Goal: Task Accomplishment & Management: Use online tool/utility

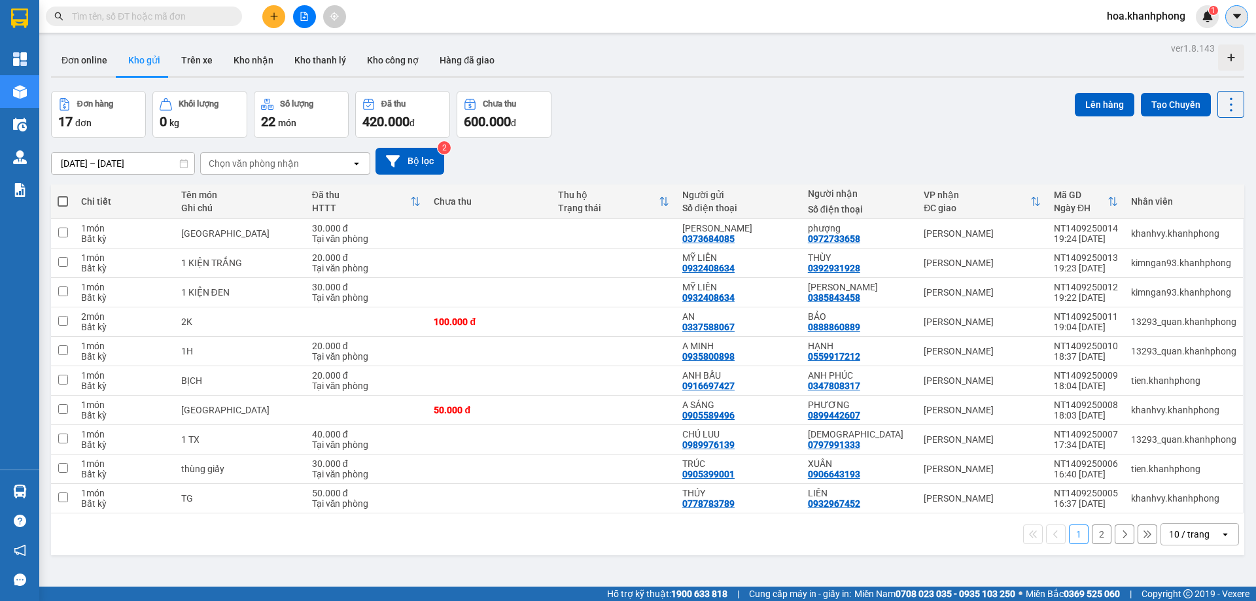
click at [1235, 16] on icon "caret-down" at bounding box center [1236, 16] width 8 height 5
click at [1122, 17] on span "hoa.khanhphong" at bounding box center [1145, 16] width 99 height 16
click at [1121, 42] on span "Đăng xuất" at bounding box center [1151, 40] width 73 height 14
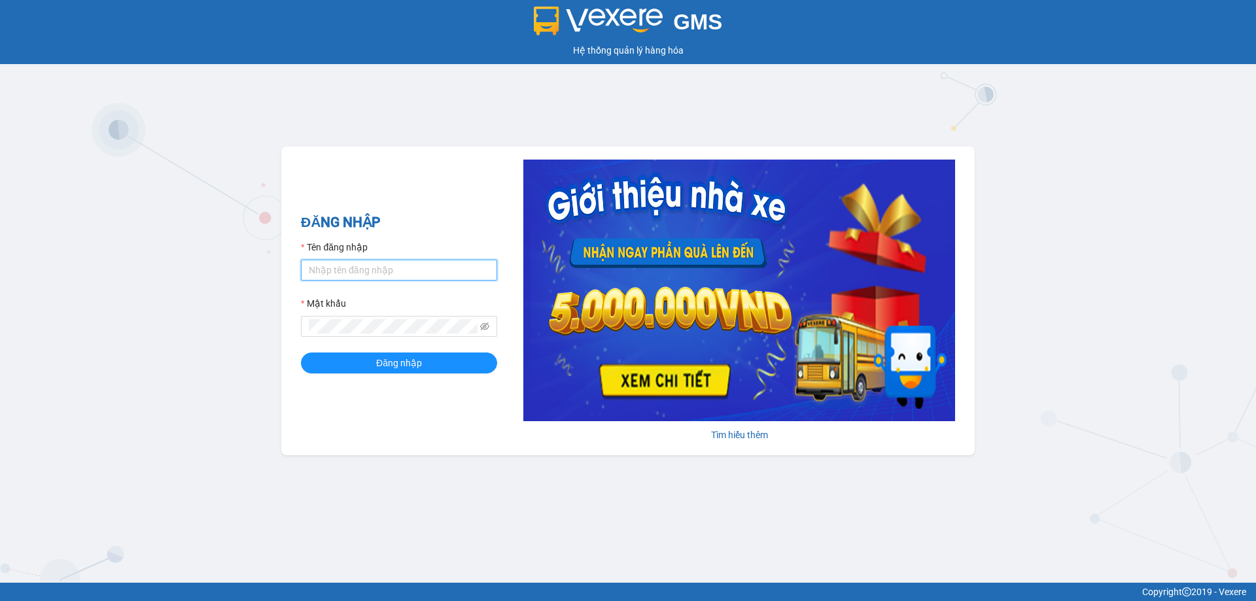
click at [420, 276] on input "Tên đăng nhập" at bounding box center [399, 270] width 196 height 21
type input "tien.khanhphong"
click at [301, 352] on button "Đăng nhập" at bounding box center [399, 362] width 196 height 21
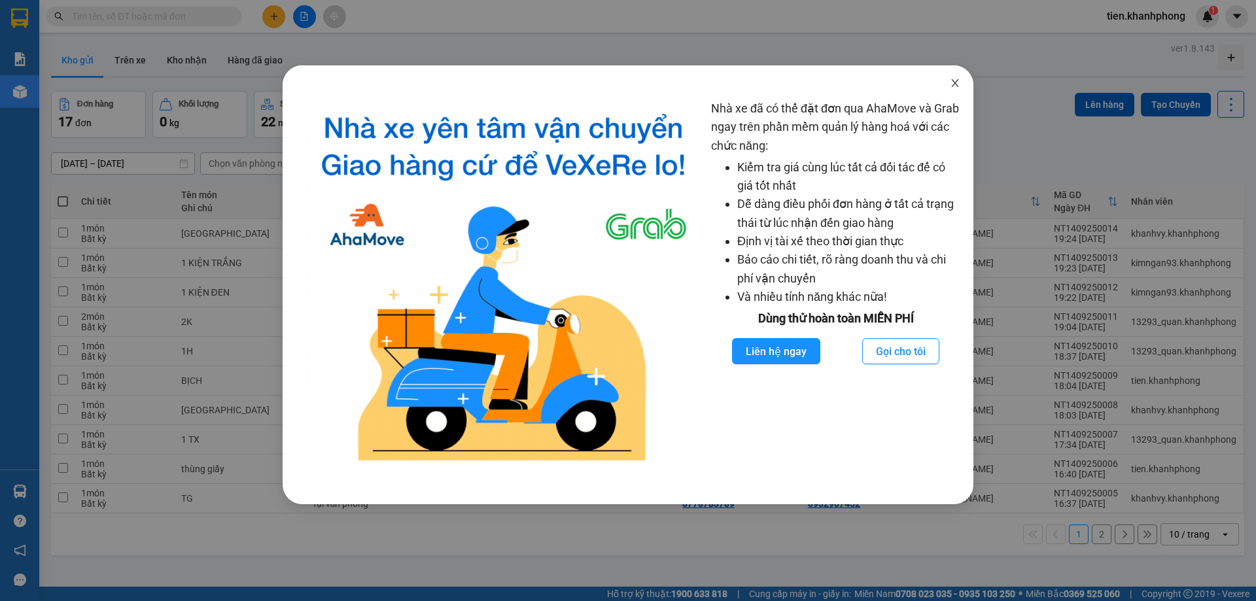
click at [953, 86] on icon "close" at bounding box center [954, 83] width 7 height 8
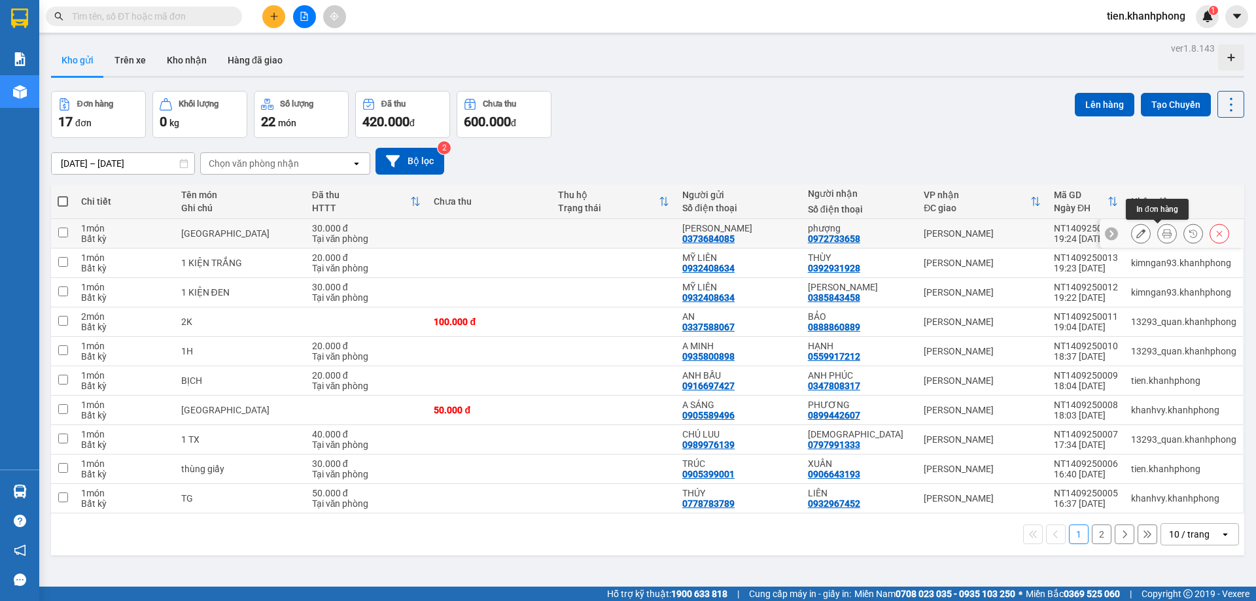
click at [1162, 233] on icon at bounding box center [1166, 233] width 9 height 9
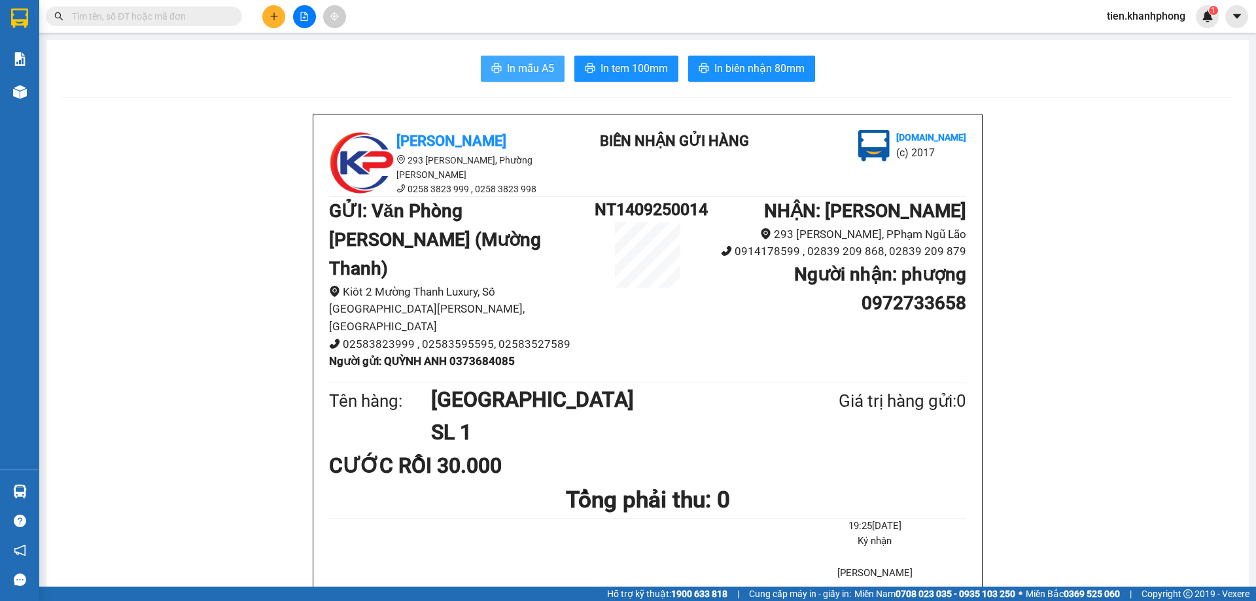
click at [527, 67] on span "In mẫu A5" at bounding box center [530, 68] width 47 height 16
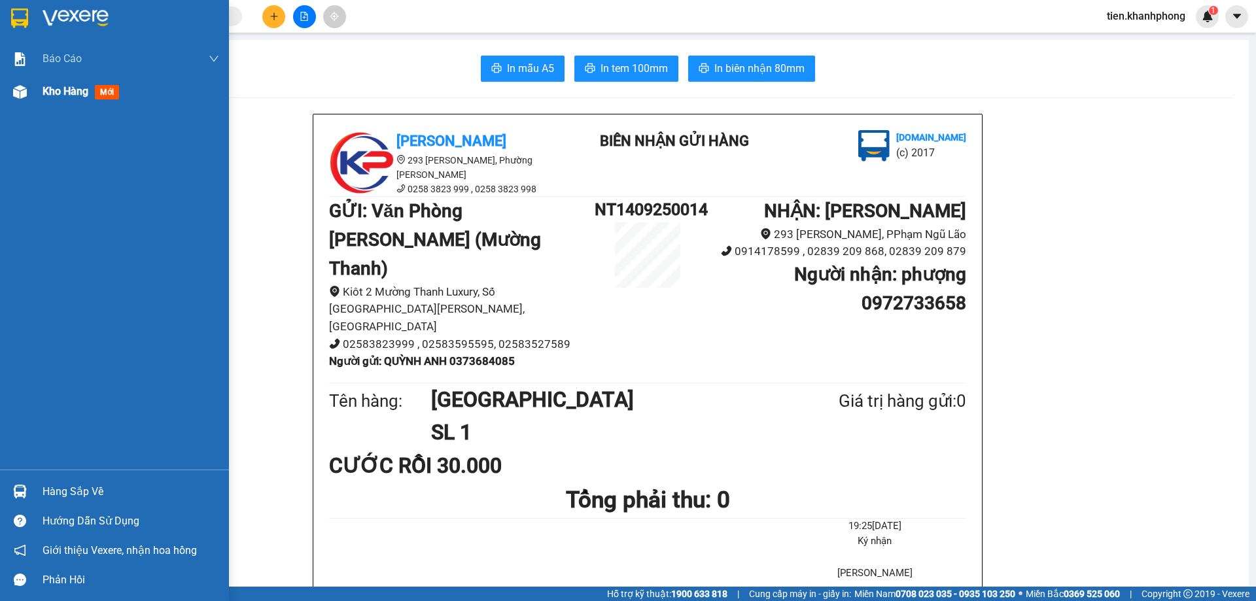
click at [53, 94] on span "Kho hàng" at bounding box center [66, 91] width 46 height 12
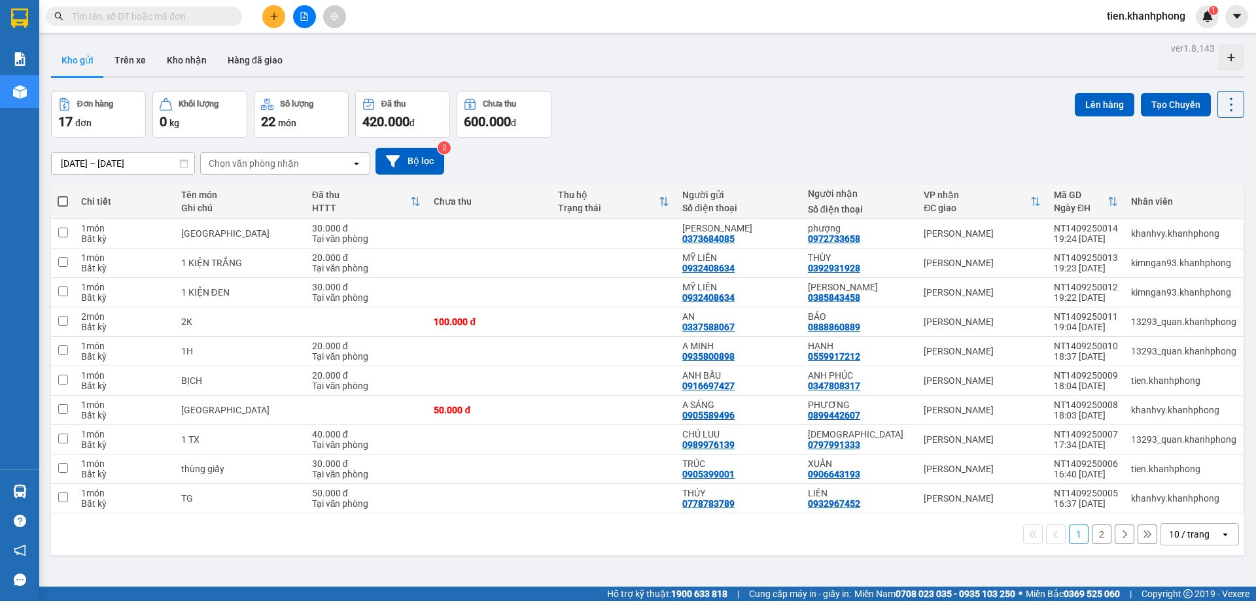
click at [695, 132] on div "Đơn hàng 17 đơn Khối lượng 0 kg Số lượng 22 món Đã thu 420.000 đ Chưa thu 600.0…" at bounding box center [647, 114] width 1193 height 47
click at [727, 139] on div "[DATE] – [DATE] Press the down arrow key to interact with the calendar and sele…" at bounding box center [647, 161] width 1193 height 46
click at [712, 126] on div "Đơn hàng 17 đơn Khối lượng 0 kg Số lượng 22 món Đã thu 420.000 đ Chưa thu 600.0…" at bounding box center [647, 114] width 1193 height 47
click at [750, 88] on div "ver 1.8.143 Kho gửi Trên xe Kho nhận Hàng đã giao Đơn hàng 17 đơn Khối lượng 0 …" at bounding box center [647, 339] width 1203 height 601
click at [675, 131] on div "Đơn hàng 17 đơn Khối lượng 0 kg Số lượng 22 món Đã thu 420.000 đ Chưa thu 600.0…" at bounding box center [647, 114] width 1193 height 47
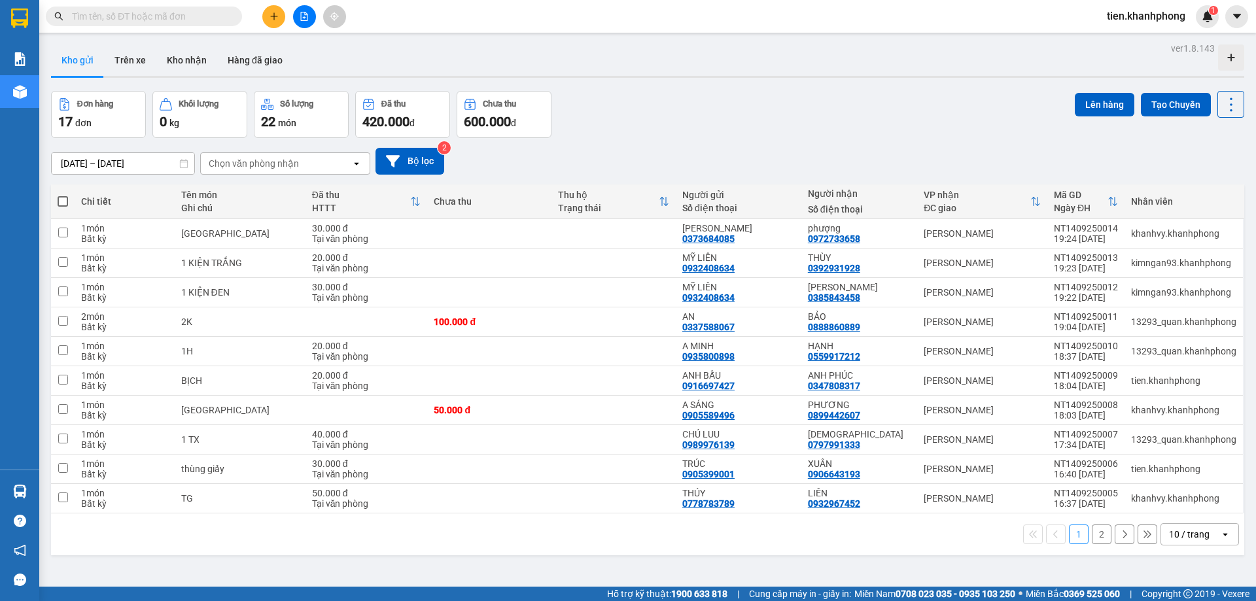
click at [664, 125] on div "Đơn hàng 17 đơn Khối lượng 0 kg Số lượng 22 món Đã thu 420.000 đ Chưa thu 600.0…" at bounding box center [647, 114] width 1193 height 47
click at [1162, 321] on icon at bounding box center [1166, 321] width 9 height 9
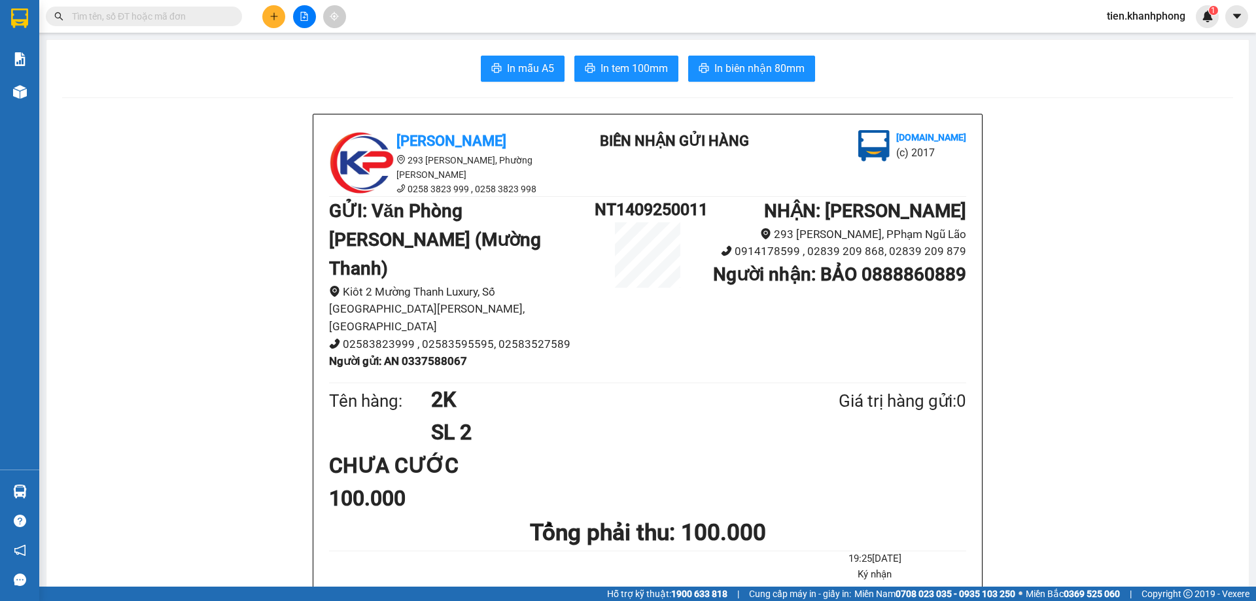
click at [551, 65] on button "In mẫu A5" at bounding box center [523, 69] width 84 height 26
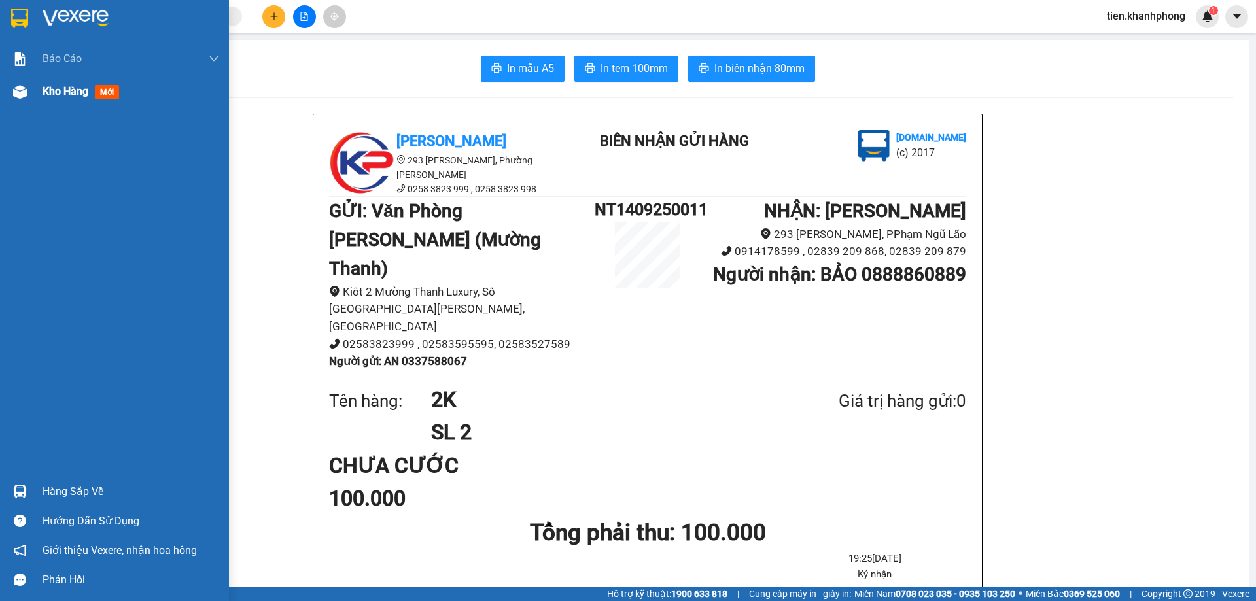
click at [68, 97] on span "Kho hàng" at bounding box center [66, 91] width 46 height 12
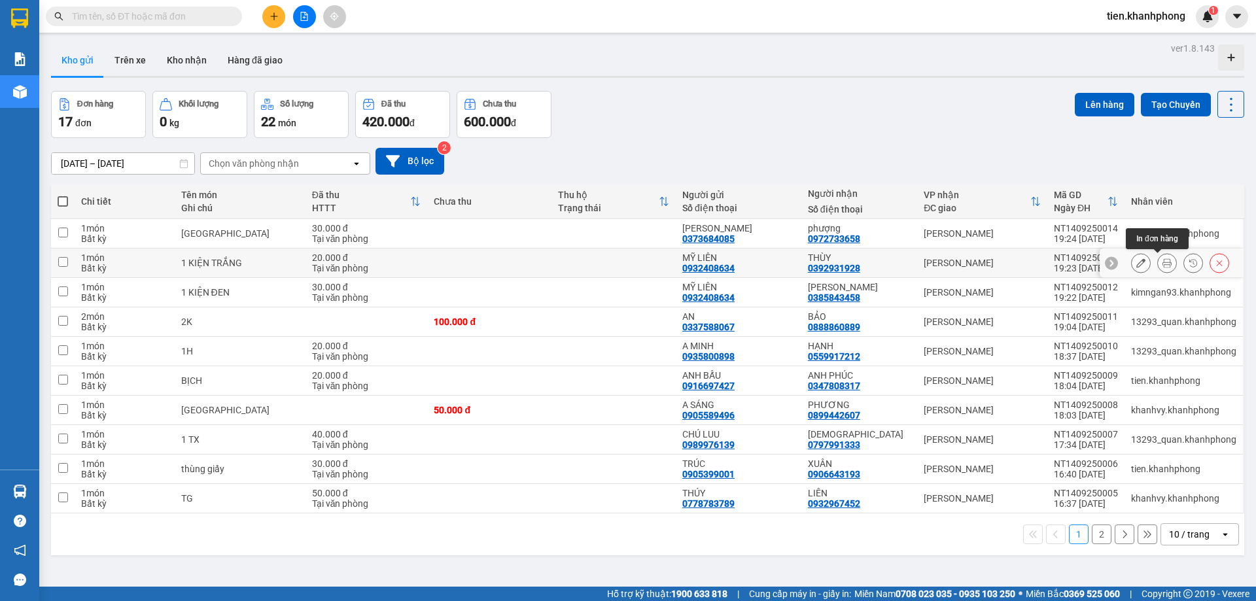
click at [1157, 261] on button at bounding box center [1166, 263] width 18 height 23
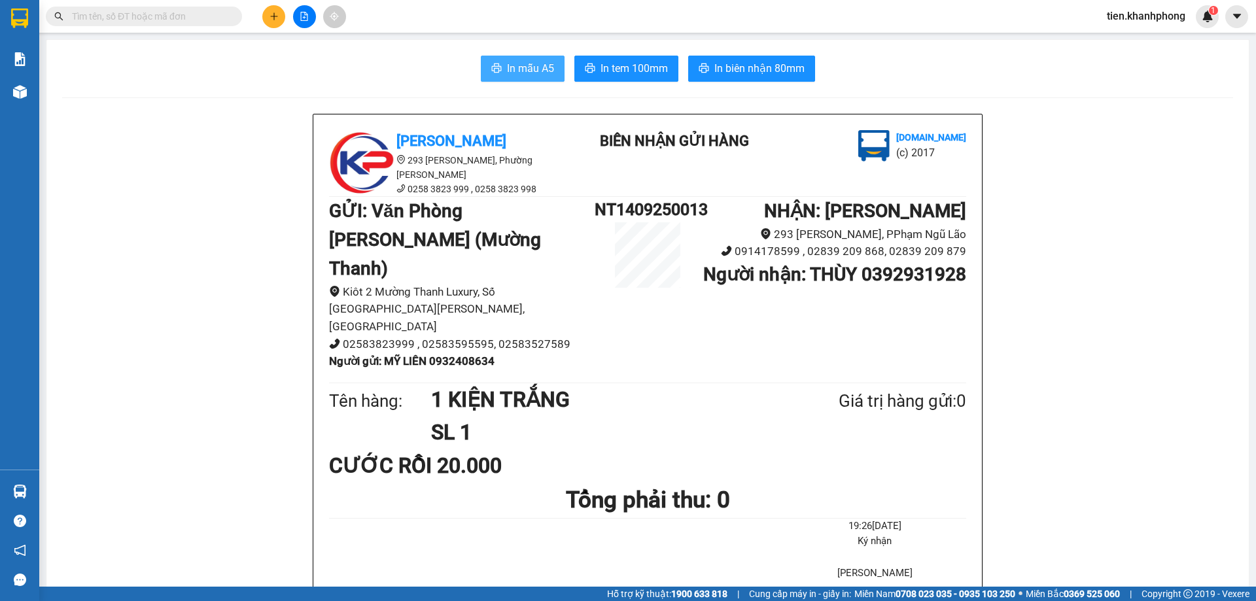
click at [535, 75] on span "In mẫu A5" at bounding box center [530, 68] width 47 height 16
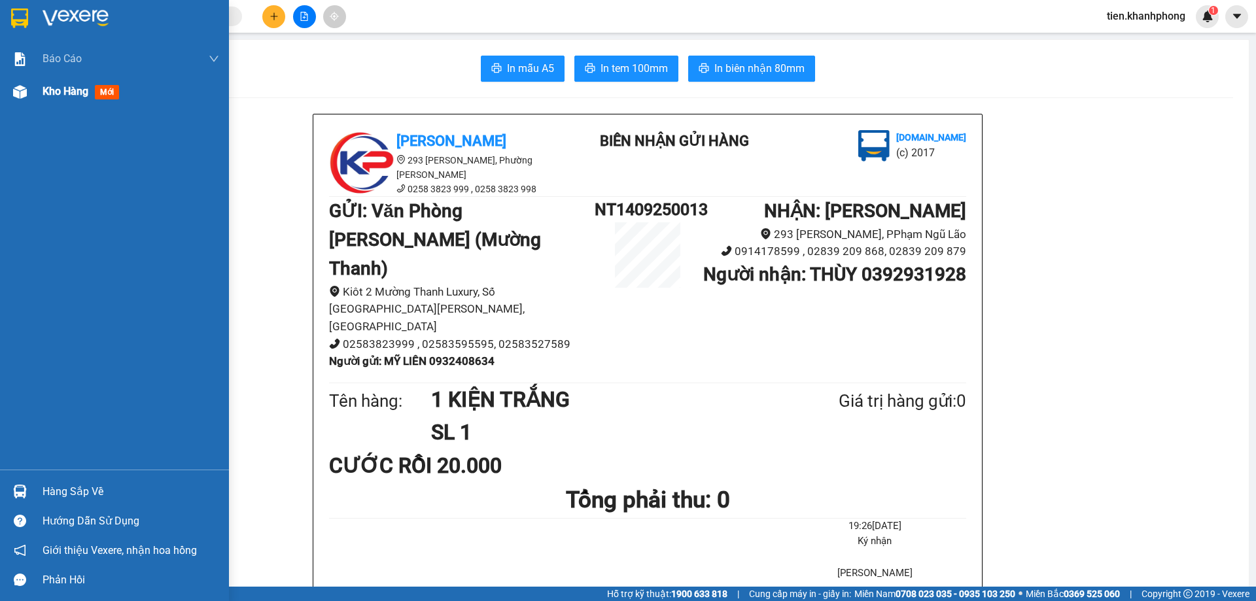
click at [78, 95] on span "Kho hàng" at bounding box center [66, 91] width 46 height 12
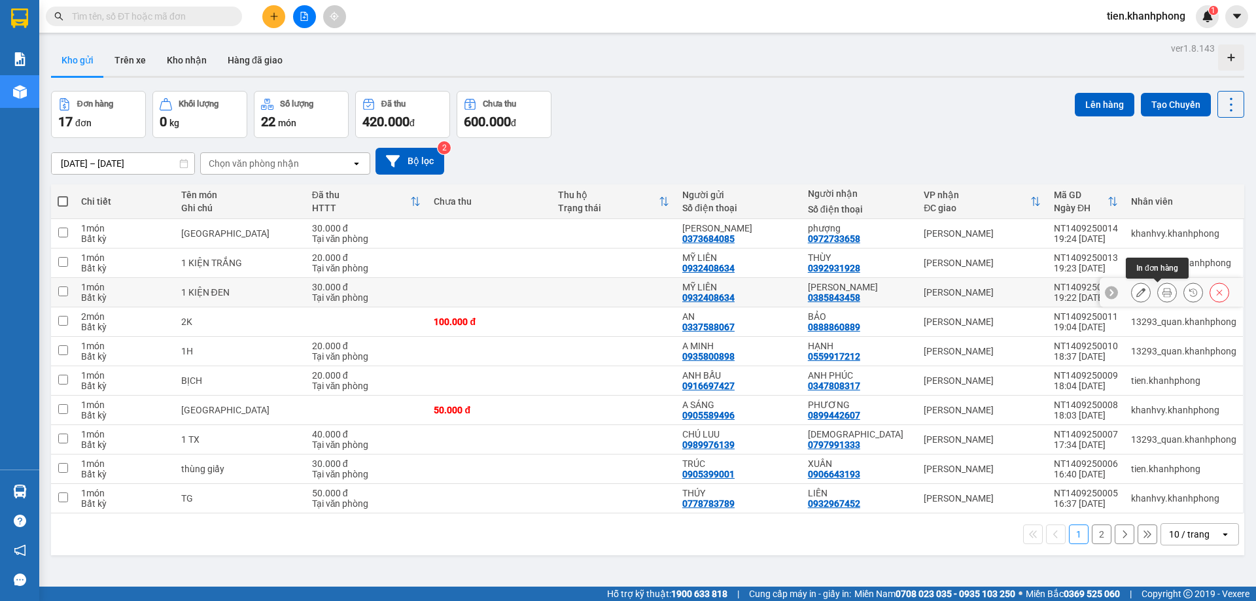
click at [1157, 288] on button at bounding box center [1166, 292] width 18 height 23
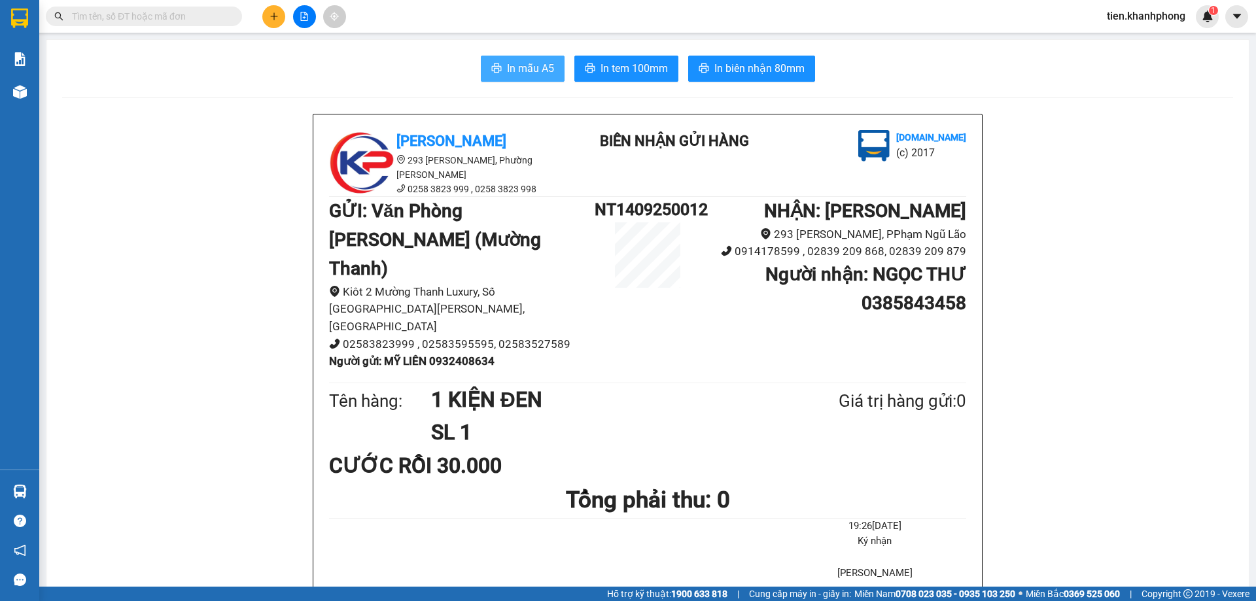
click at [528, 75] on span "In mẫu A5" at bounding box center [530, 68] width 47 height 16
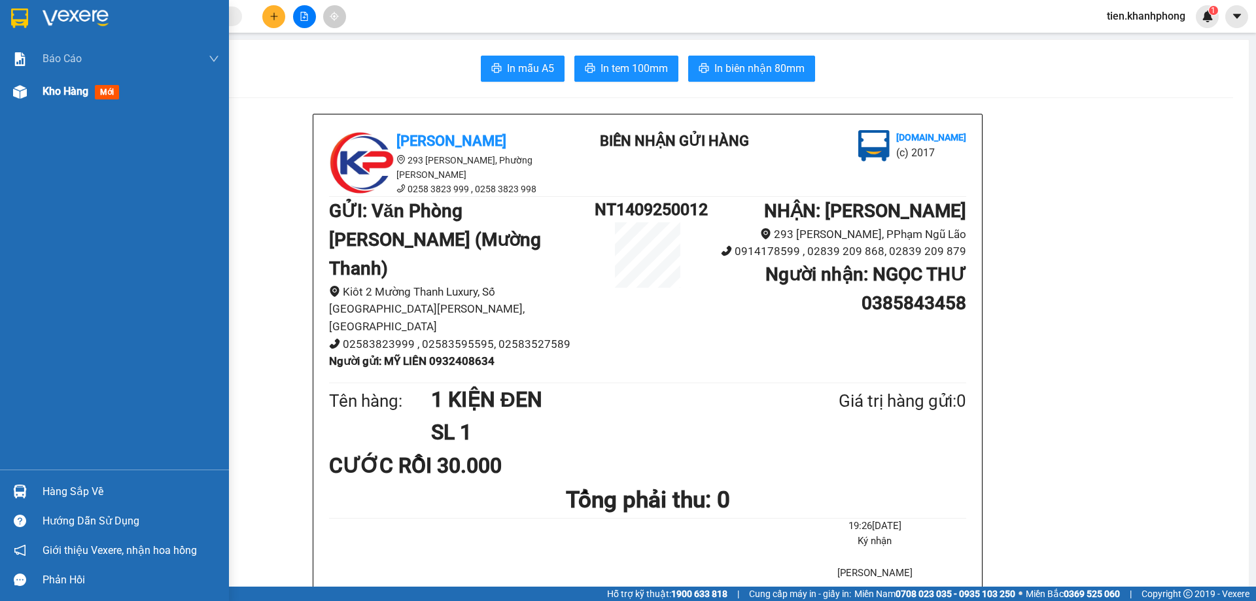
click at [39, 86] on div "Kho hàng mới" at bounding box center [114, 91] width 229 height 33
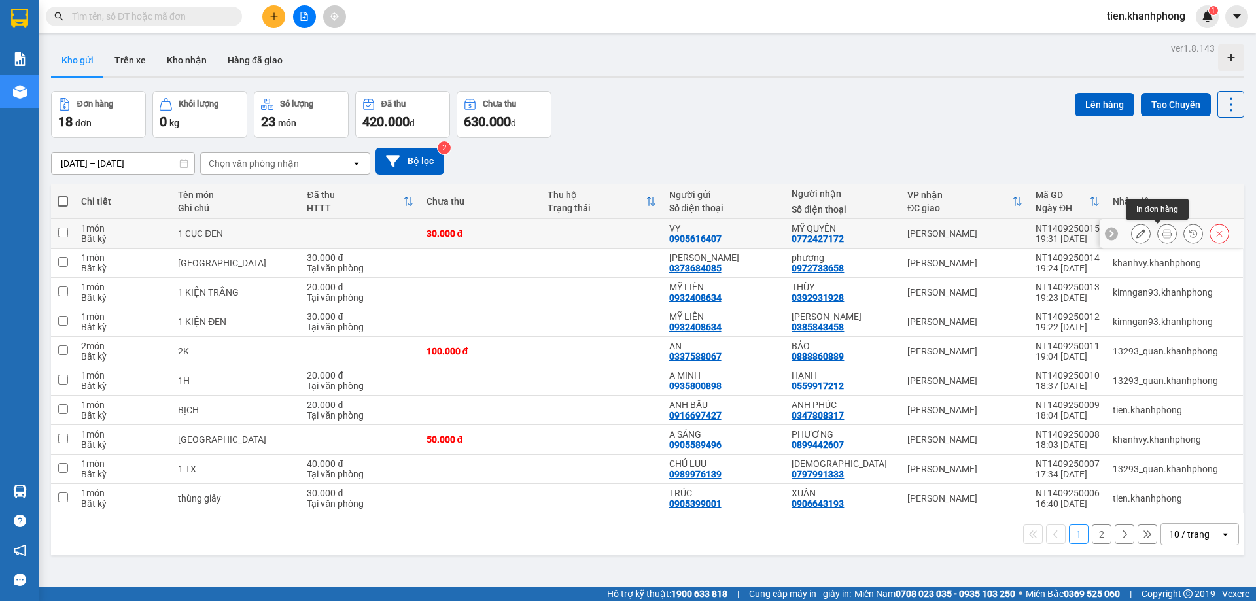
click at [1162, 231] on icon at bounding box center [1166, 233] width 9 height 9
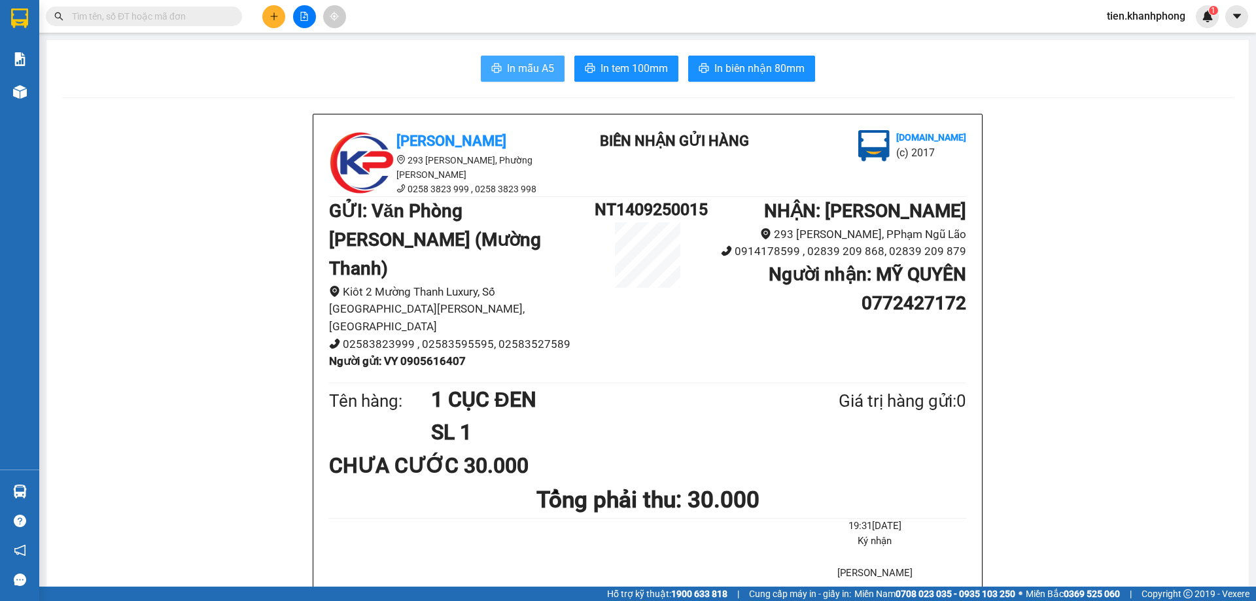
click at [525, 71] on span "In mẫu A5" at bounding box center [530, 68] width 47 height 16
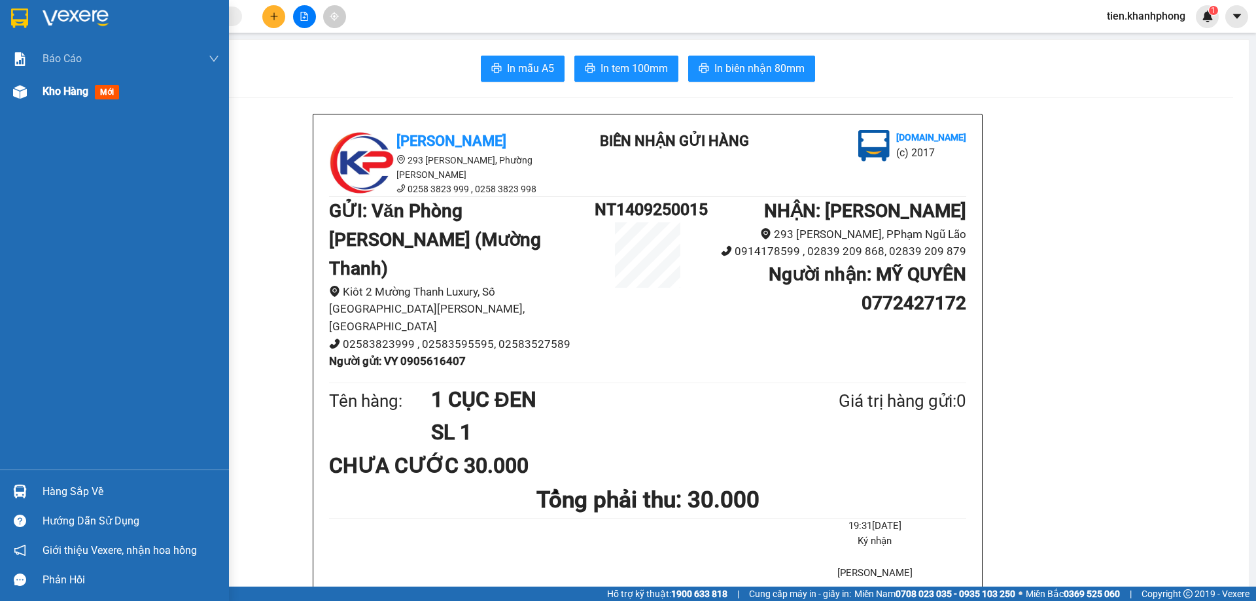
click at [87, 92] on span "Kho hàng" at bounding box center [66, 91] width 46 height 12
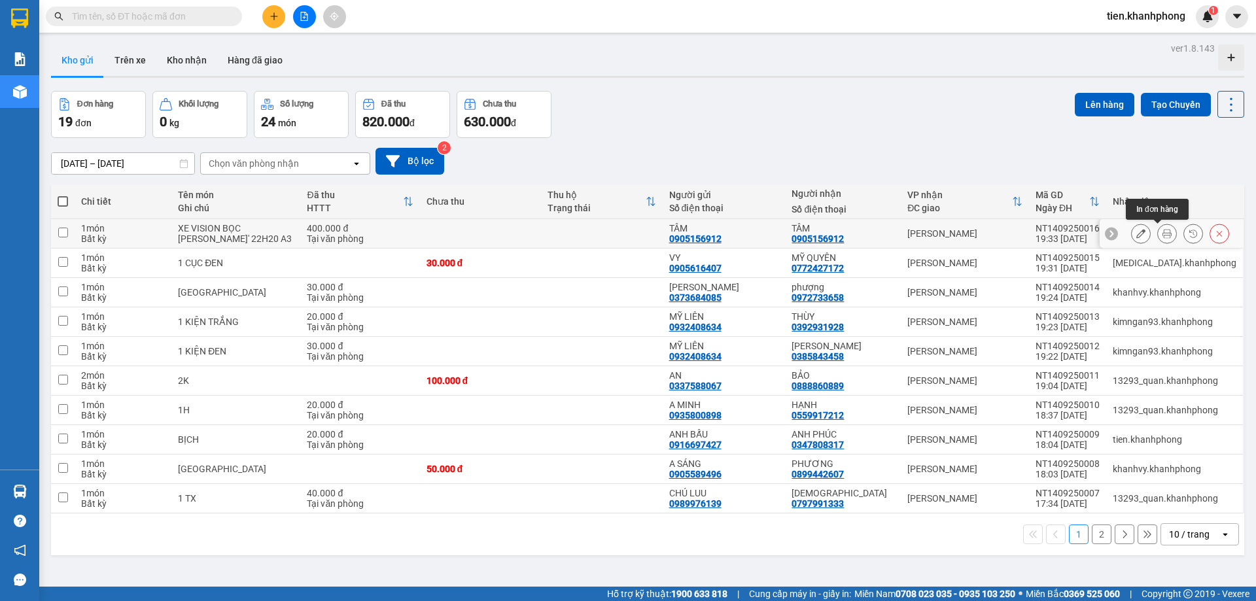
click at [1157, 237] on button at bounding box center [1166, 233] width 18 height 23
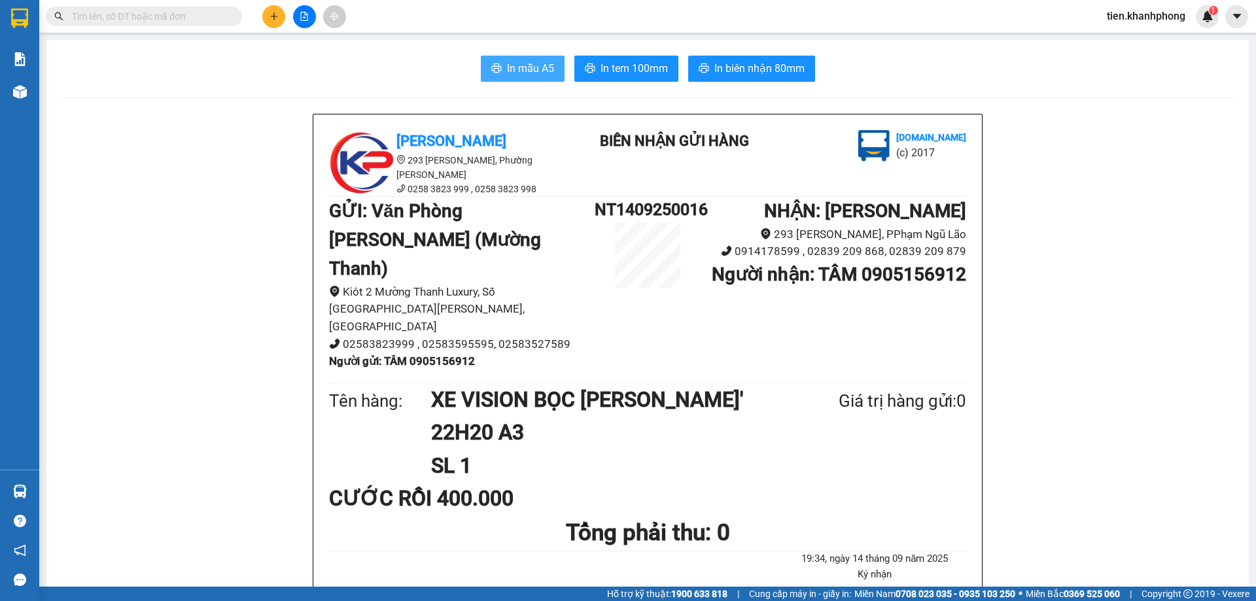
click at [541, 66] on span "In mẫu A5" at bounding box center [530, 68] width 47 height 16
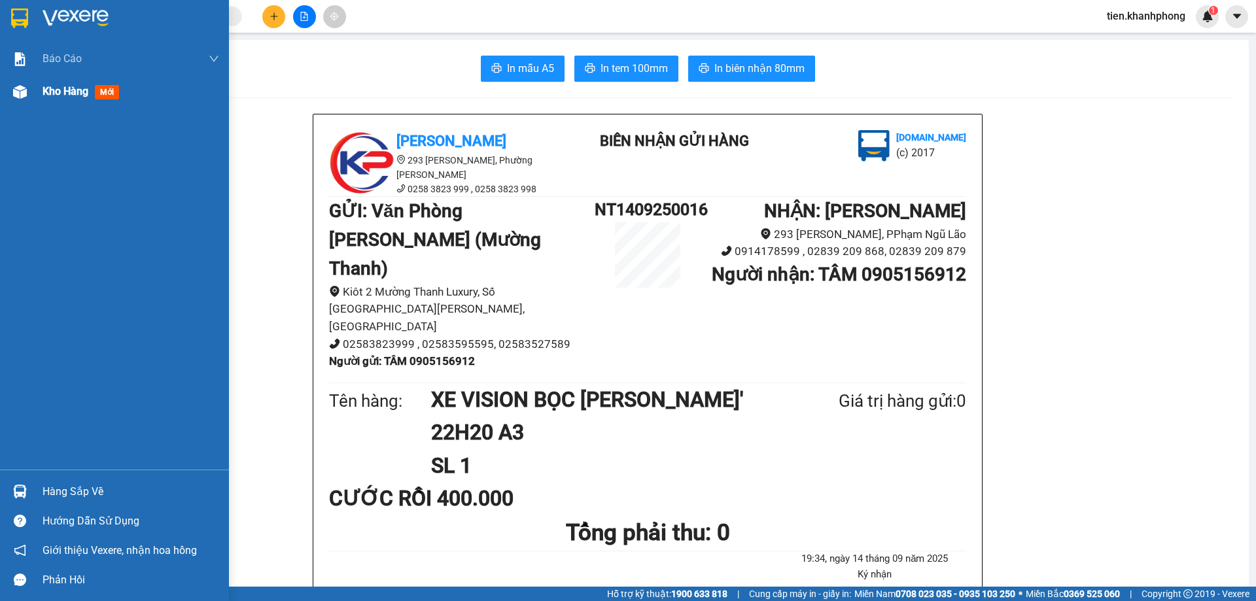
click at [63, 87] on span "Kho hàng" at bounding box center [66, 91] width 46 height 12
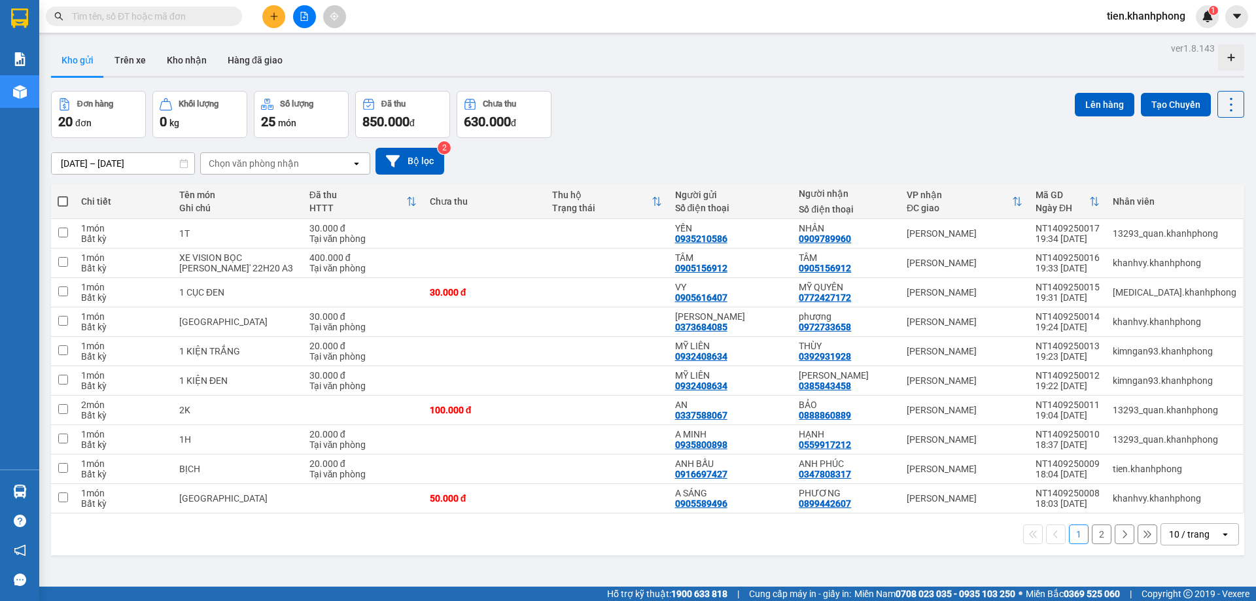
click at [844, 111] on div "Đơn hàng 20 đơn Khối lượng 0 kg Số lượng 25 món Đã thu 850.000 đ Chưa thu 630.0…" at bounding box center [647, 114] width 1193 height 47
click at [1162, 233] on icon at bounding box center [1166, 233] width 9 height 9
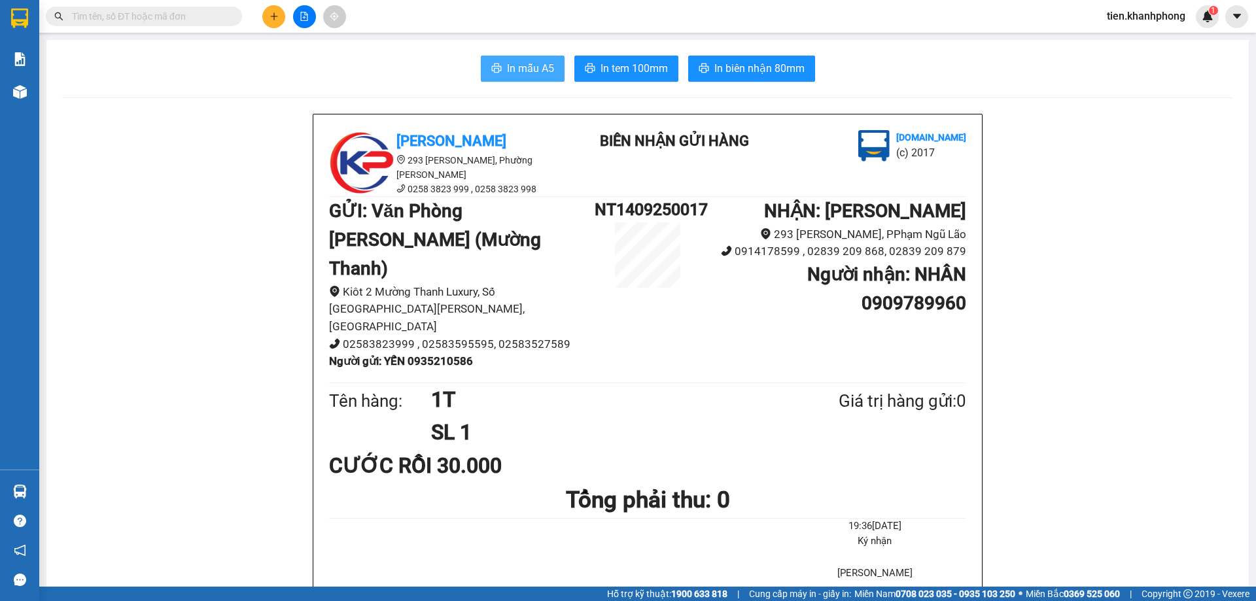
click at [542, 61] on span "In mẫu A5" at bounding box center [530, 68] width 47 height 16
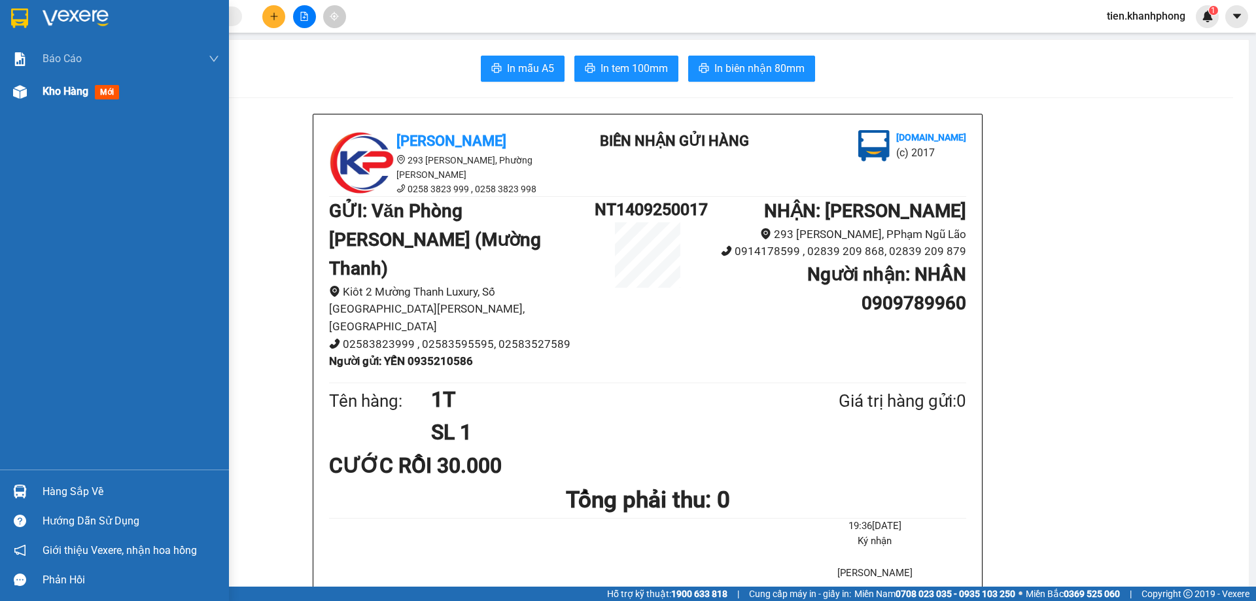
click at [36, 86] on div "Kho hàng mới" at bounding box center [114, 91] width 229 height 33
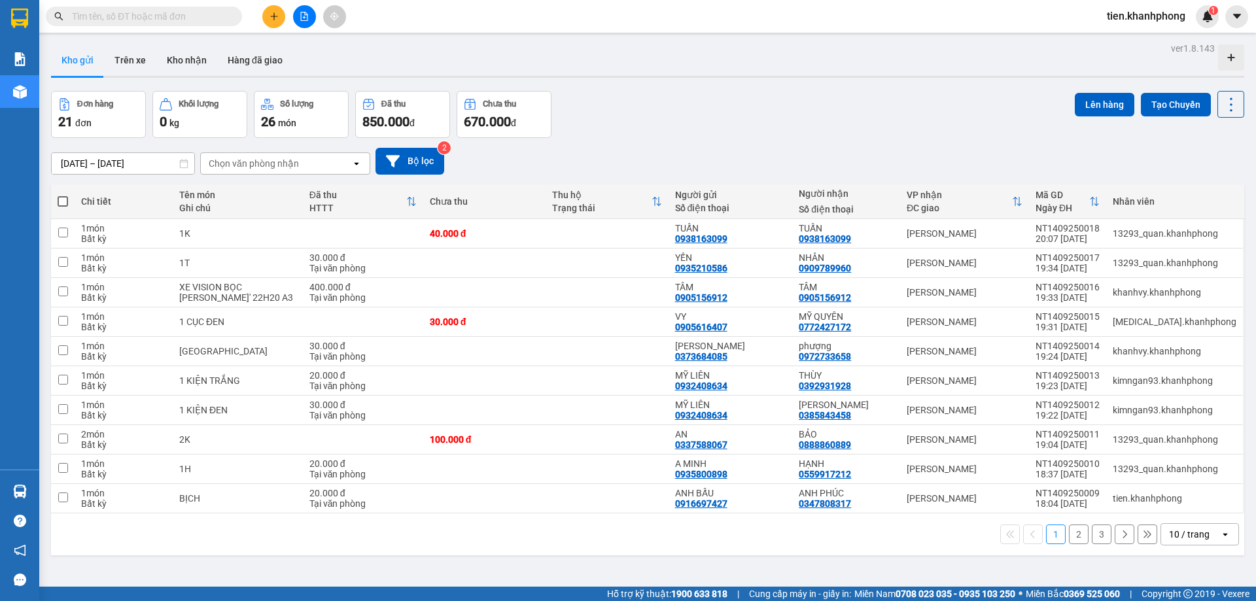
click at [834, 124] on div "Đơn hàng 21 đơn Khối lượng 0 kg Số lượng 26 món Đã thu 850.000 đ Chưa thu 670.0…" at bounding box center [647, 114] width 1193 height 47
click at [1162, 235] on icon at bounding box center [1166, 233] width 9 height 9
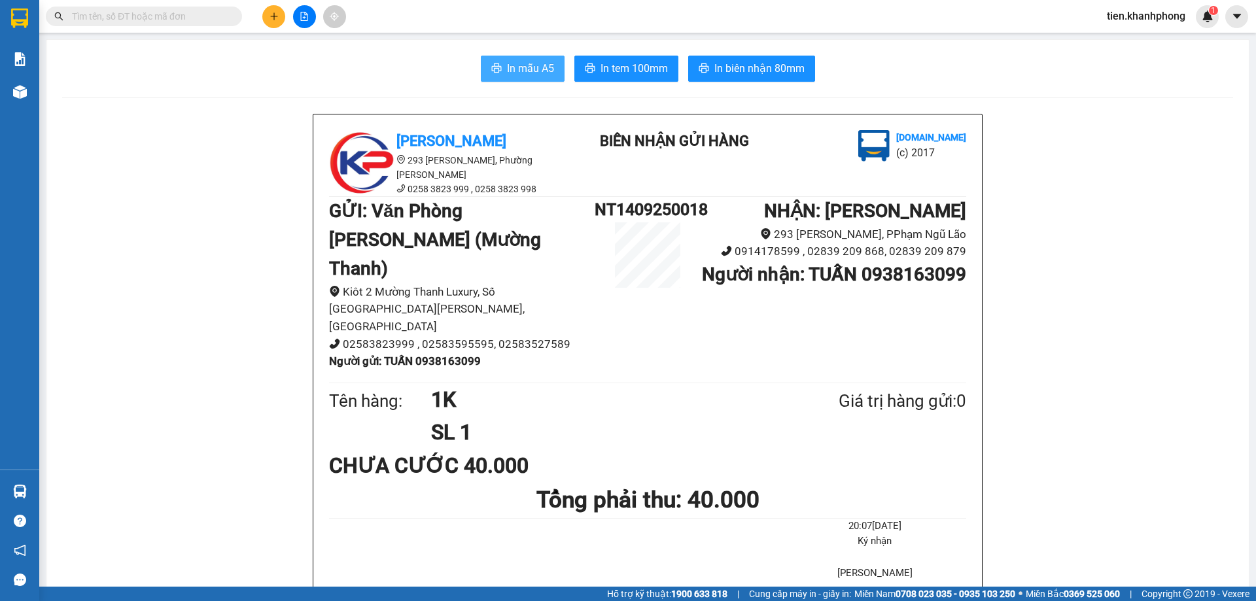
click at [526, 67] on span "In mẫu A5" at bounding box center [530, 68] width 47 height 16
